Goal: Complete application form

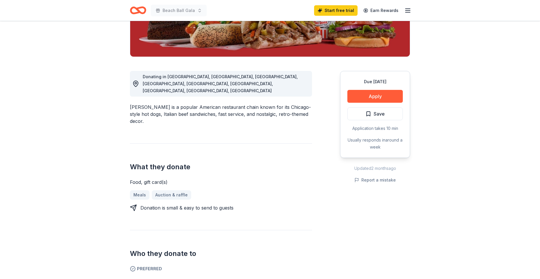
scroll to position [140, 0]
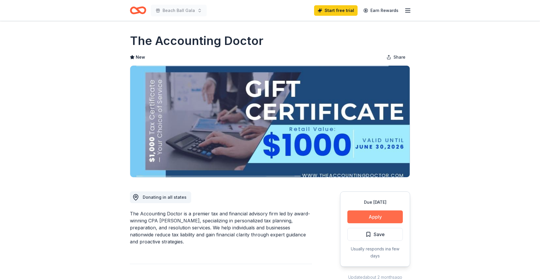
click at [392, 217] on button "Apply" at bounding box center [375, 217] width 55 height 13
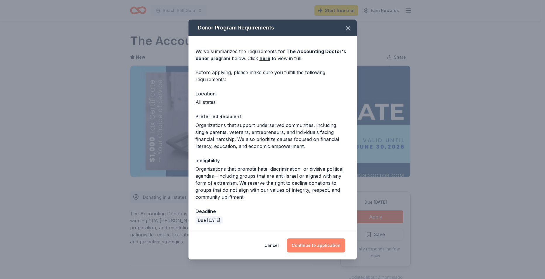
click at [326, 246] on button "Continue to application" at bounding box center [316, 246] width 58 height 14
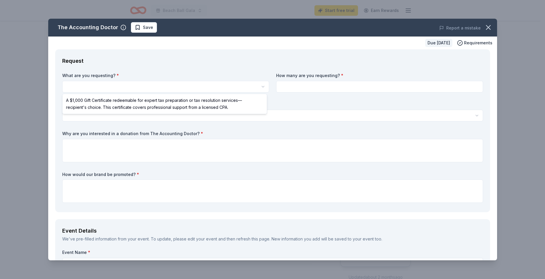
click at [119, 84] on html "Beach Ball Gala Start free trial Earn Rewards Due [DATE] Share The Accounting D…" at bounding box center [272, 139] width 545 height 279
select select "A $1,000 Gift Certificate redeemable for expert tax preparation or tax resoluti…"
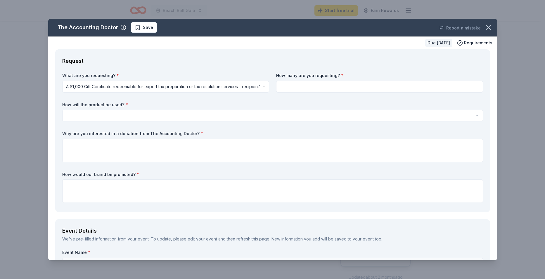
click at [331, 86] on input at bounding box center [379, 87] width 207 height 12
type input "1"
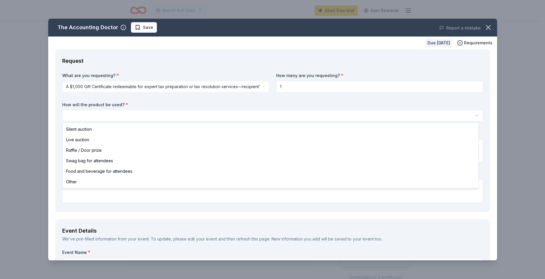
click at [131, 114] on html "Beach Ball Gala Start free trial Earn Rewards Due [DATE] Share The Accounting D…" at bounding box center [272, 139] width 545 height 279
select select "silentAuction"
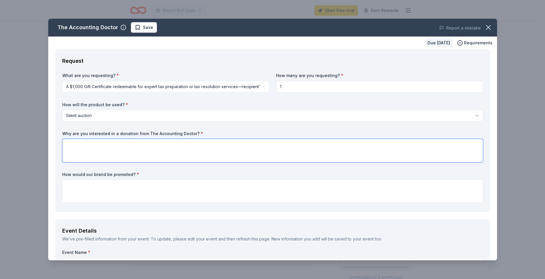
click at [83, 147] on textarea at bounding box center [272, 150] width 421 height 23
click at [400, 146] on textarea "This a service that anyone would value. The YMCA of [GEOGRAPHIC_DATA][US_STATE]…" at bounding box center [272, 150] width 421 height 23
type textarea "This a service that anyone would value. The YMCA of [GEOGRAPHIC_DATA][US_STATE]…"
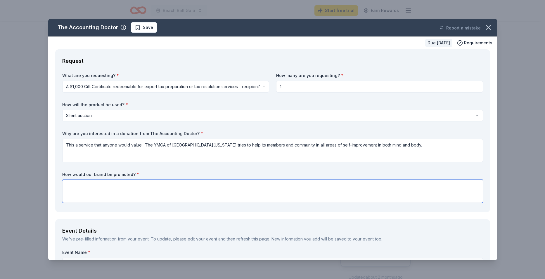
click at [75, 192] on textarea at bounding box center [272, 191] width 421 height 23
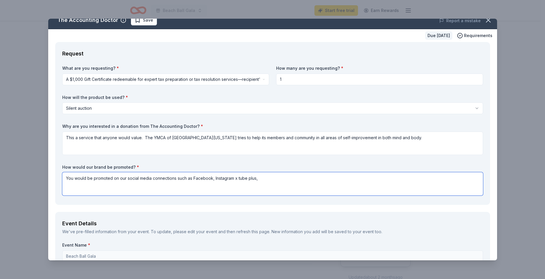
click at [260, 177] on textarea "You would be promoted on our social media connections such as Facebook, Instagr…" at bounding box center [272, 183] width 421 height 23
click at [279, 177] on textarea "You would be promoted on our social media connections such as Facebook, Instagr…" at bounding box center [272, 183] width 421 height 23
click at [293, 177] on textarea "You would be promoted on our social media connections such as Facebook, Instagr…" at bounding box center [272, 183] width 421 height 23
type textarea "You would be promoted on our social media connections such as Facebook, Instagr…"
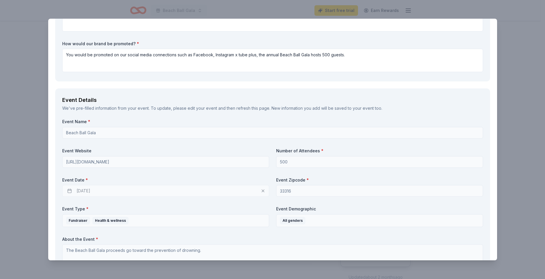
scroll to position [135, 0]
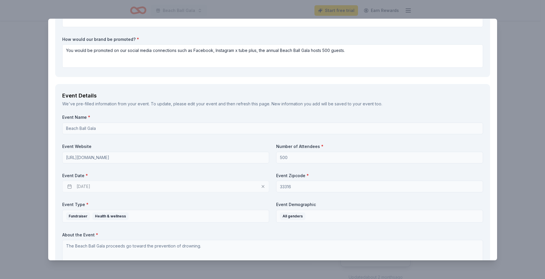
click at [82, 187] on div "[DATE]" at bounding box center [165, 187] width 207 height 12
click at [70, 185] on div "[DATE]" at bounding box center [165, 187] width 207 height 12
click at [84, 187] on div "[DATE]" at bounding box center [165, 187] width 207 height 12
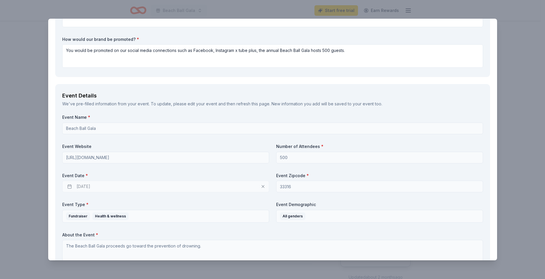
click at [84, 187] on div "[DATE]" at bounding box center [165, 187] width 207 height 12
click at [79, 175] on label "Event Date *" at bounding box center [165, 176] width 207 height 6
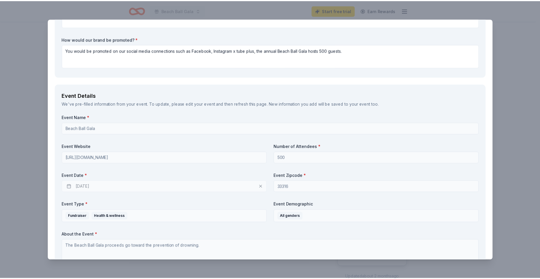
scroll to position [347, 0]
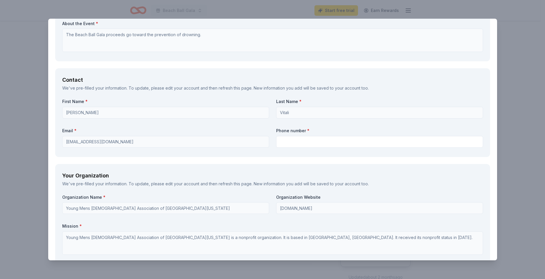
drag, startPoint x: 498, startPoint y: 145, endPoint x: 300, endPoint y: 29, distance: 229.7
click at [499, 164] on div "The Accounting Doctor Save Report a mistake Due [DATE] Requirements Request Wha…" at bounding box center [272, 139] width 545 height 279
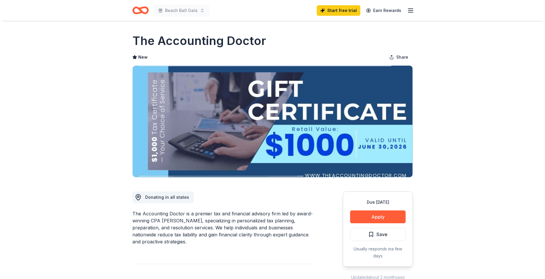
scroll to position [0, 0]
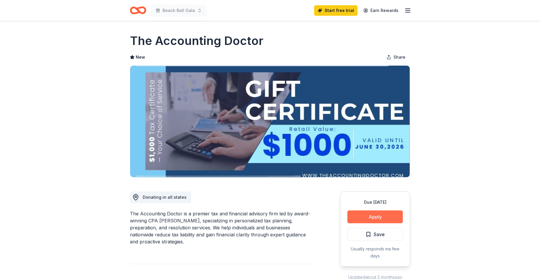
click at [376, 218] on button "Apply" at bounding box center [375, 217] width 55 height 13
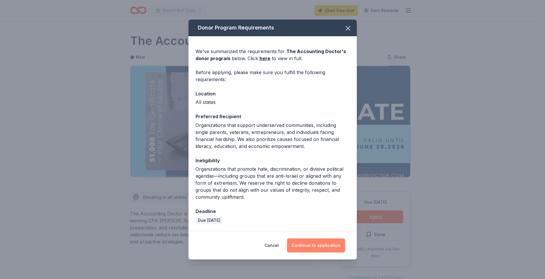
click at [325, 241] on button "Continue to application" at bounding box center [316, 246] width 58 height 14
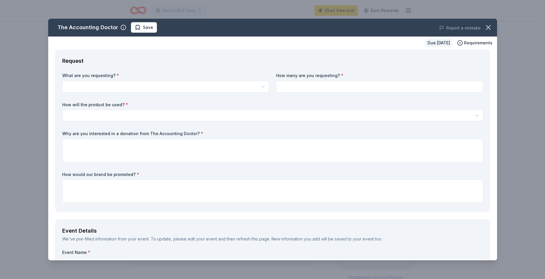
click at [192, 86] on html "Beach Ball Gala Start free trial Earn Rewards Due [DATE] Share The Accounting D…" at bounding box center [272, 139] width 545 height 279
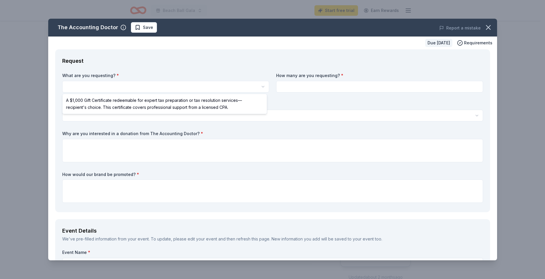
select select "A $1,000 Gift Certificate redeemable for expert tax preparation or tax resoluti…"
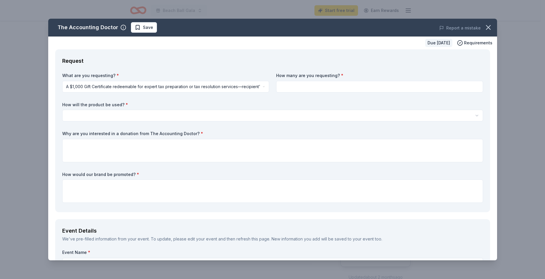
click at [330, 81] on input at bounding box center [379, 87] width 207 height 12
type input "1"
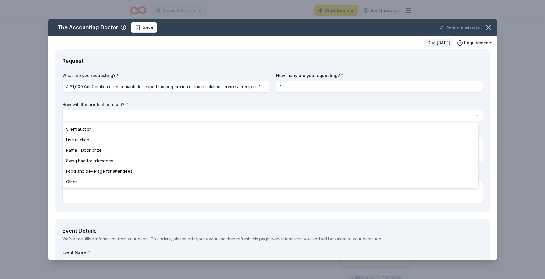
click at [118, 115] on html "Beach Ball Gala Start free trial Earn Rewards Due [DATE] Share The Accounting D…" at bounding box center [272, 139] width 545 height 279
select select "silentAuction"
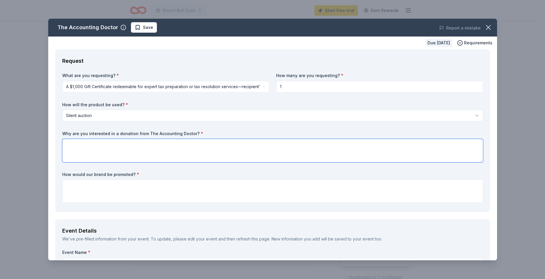
click at [87, 151] on textarea at bounding box center [272, 150] width 421 height 23
type textarea "This would be something anyone could use. We deal with many lower income famili…"
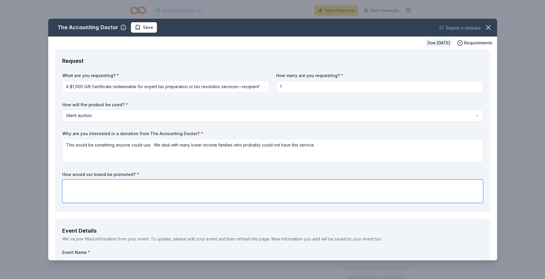
click at [80, 197] on textarea at bounding box center [272, 191] width 421 height 23
type textarea "Social media such as Facebook, Instagram, X, You Tube"
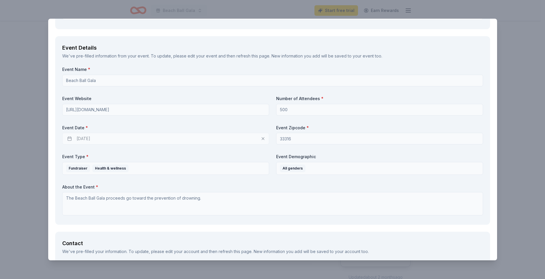
scroll to position [206, 0]
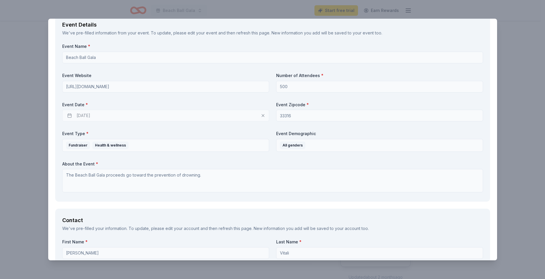
click at [91, 114] on div "[DATE]" at bounding box center [165, 116] width 207 height 12
click at [70, 113] on div "[DATE]" at bounding box center [165, 116] width 207 height 12
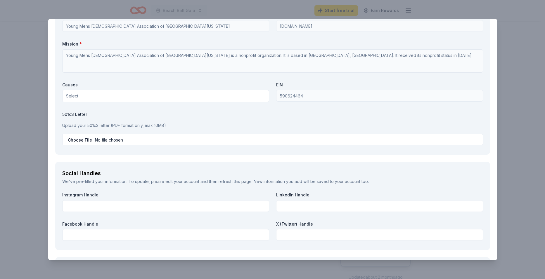
scroll to position [544, 0]
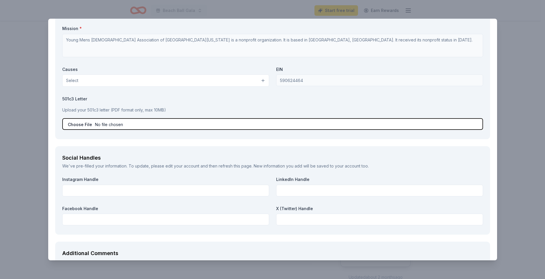
click at [81, 124] on input "file" at bounding box center [272, 124] width 421 height 12
type input "C:\fakepath\501(c) Determination Letter.pdf"
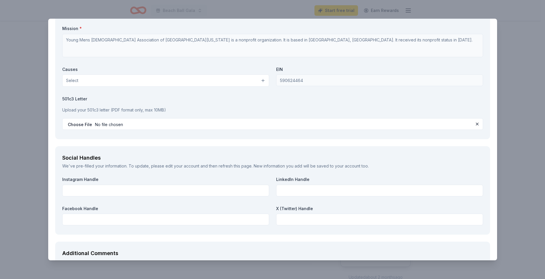
click at [107, 111] on p "Upload your 501c3 letter (PDF format only, max 10MB)" at bounding box center [272, 110] width 421 height 7
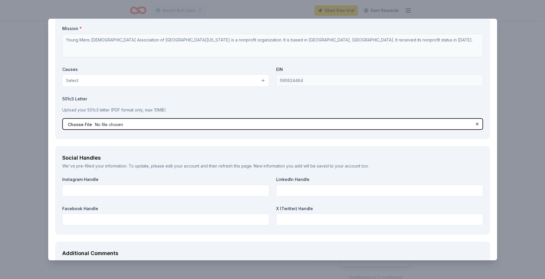
click at [178, 120] on input "file" at bounding box center [272, 124] width 421 height 12
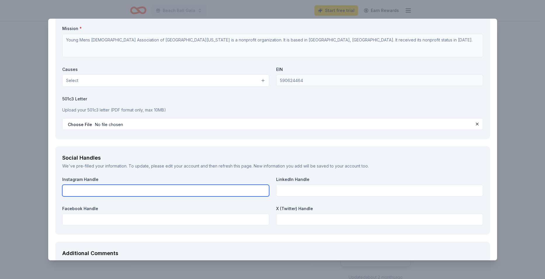
click at [113, 193] on input "text" at bounding box center [165, 191] width 207 height 12
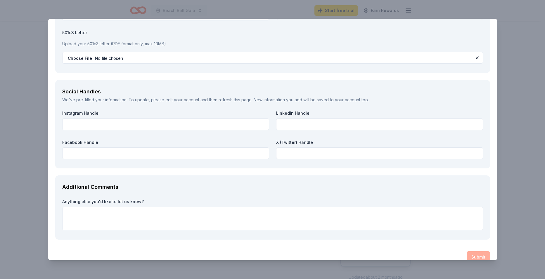
scroll to position [620, 0]
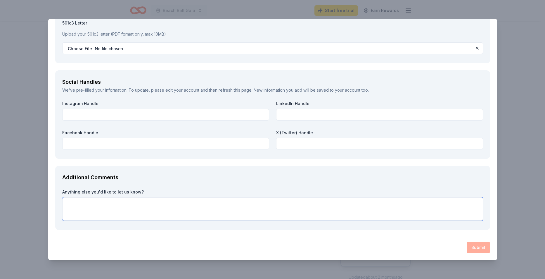
click at [162, 215] on textarea at bounding box center [272, 208] width 421 height 23
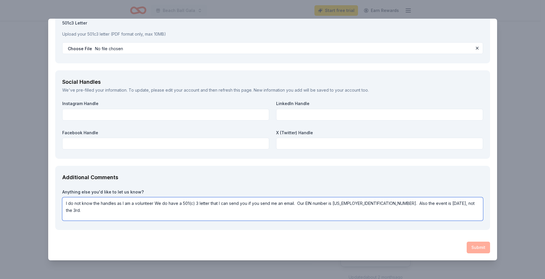
click at [83, 215] on textarea "I do not know the handles as I am a volunteer We do have a 501(c) 3 letter that…" at bounding box center [272, 208] width 421 height 23
click at [459, 204] on textarea "I do not know the handles as I am a volunteer We do have a 501(c) 3 letter that…" at bounding box center [272, 208] width 421 height 23
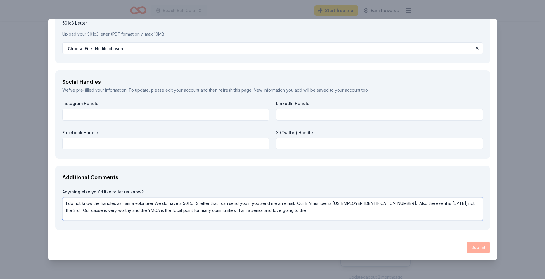
click at [270, 211] on textarea "I do not know the handles as I am a volunteer We do have a 501(c) 3 letter that…" at bounding box center [272, 208] width 421 height 23
click at [358, 211] on textarea "I do not know the handles as I am a volunteer We do have a 501(c) 3 letter that…" at bounding box center [272, 208] width 421 height 23
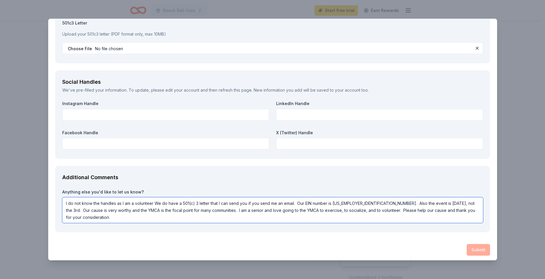
type textarea "I do not know the handles as I am a volunteer We do have a 501(c) 3 letter that…"
drag, startPoint x: 478, startPoint y: 253, endPoint x: 322, endPoint y: 34, distance: 268.7
click at [516, 86] on div "The Accounting Doctor Save Report a mistake Due [DATE] Requirements Request Wha…" at bounding box center [272, 139] width 545 height 279
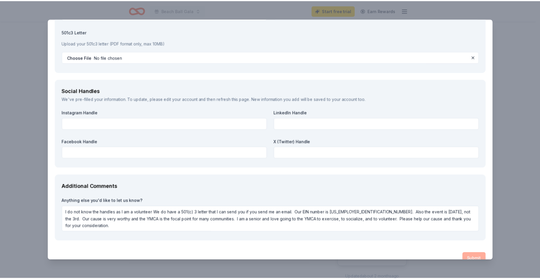
scroll to position [623, 0]
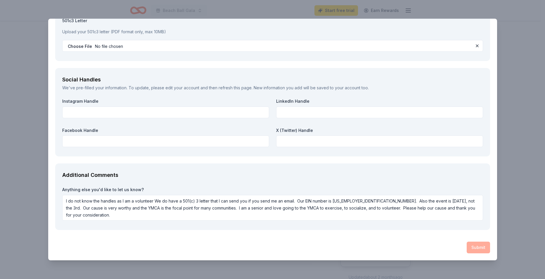
click at [481, 244] on div "Submit" at bounding box center [272, 248] width 435 height 12
click at [475, 246] on div "Submit" at bounding box center [272, 248] width 435 height 12
drag, startPoint x: 475, startPoint y: 246, endPoint x: 534, endPoint y: 78, distance: 177.8
click at [534, 78] on div "The Accounting Doctor Save Report a mistake Due [DATE] Requirements Request Wha…" at bounding box center [272, 139] width 545 height 279
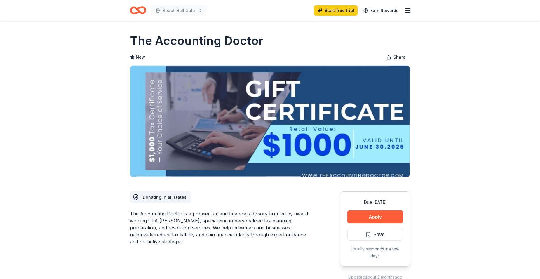
scroll to position [0, 0]
